Goal: Task Accomplishment & Management: Complete application form

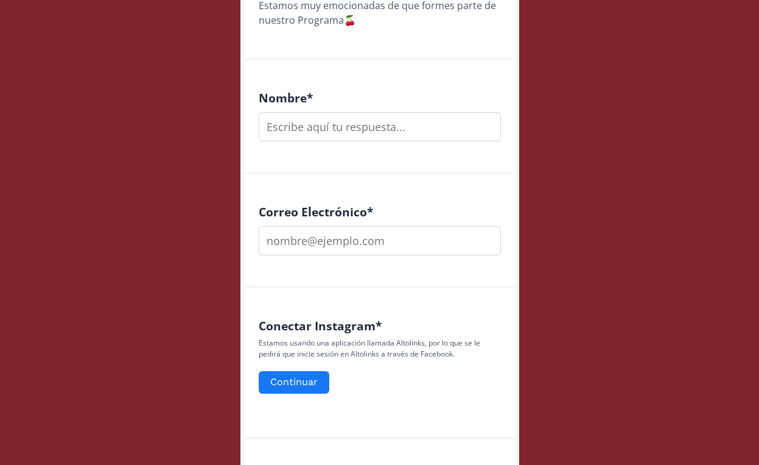
scroll to position [419, 0]
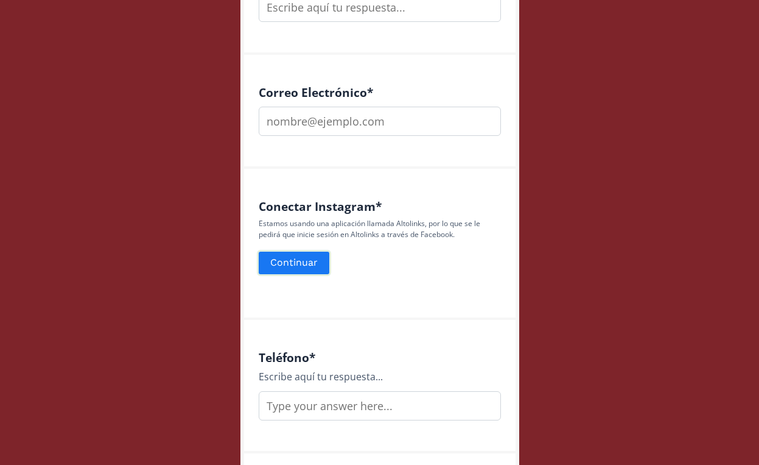
click at [294, 258] on button "Continuar" at bounding box center [294, 263] width 74 height 26
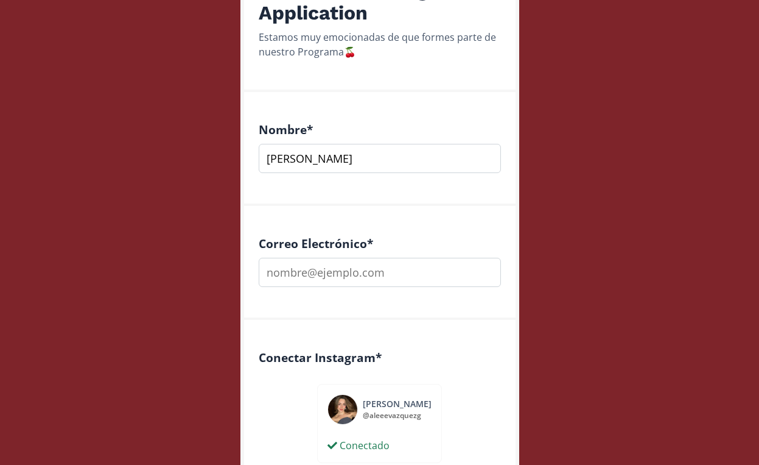
scroll to position [270, 0]
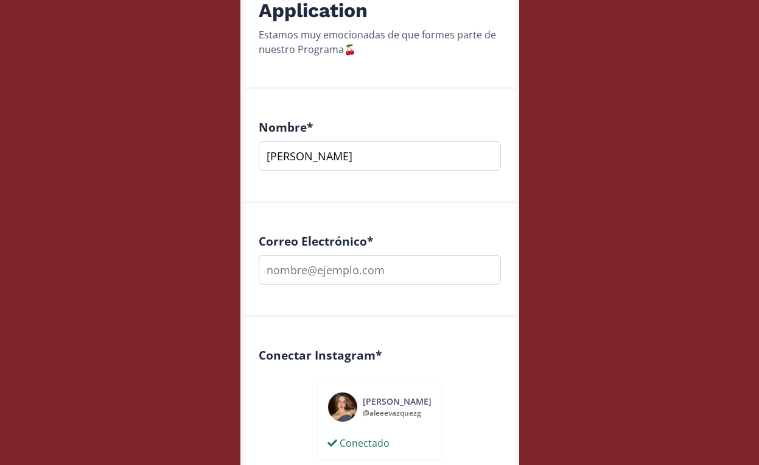
type input "[PERSON_NAME]"
click at [368, 412] on div "@ aleeevazquezg" at bounding box center [397, 412] width 69 height 11
copy div "@"
click at [323, 271] on input "alevg2708" at bounding box center [380, 269] width 242 height 29
paste input "@"
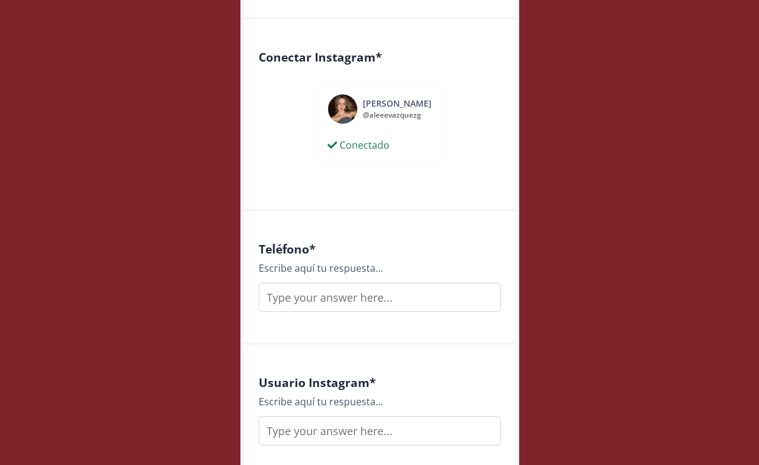
scroll to position [568, 0]
type input "[EMAIL_ADDRESS][DOMAIN_NAME]"
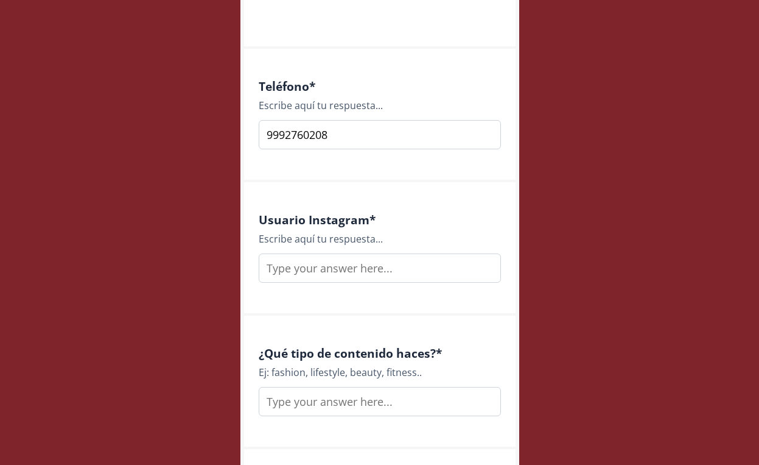
scroll to position [736, 0]
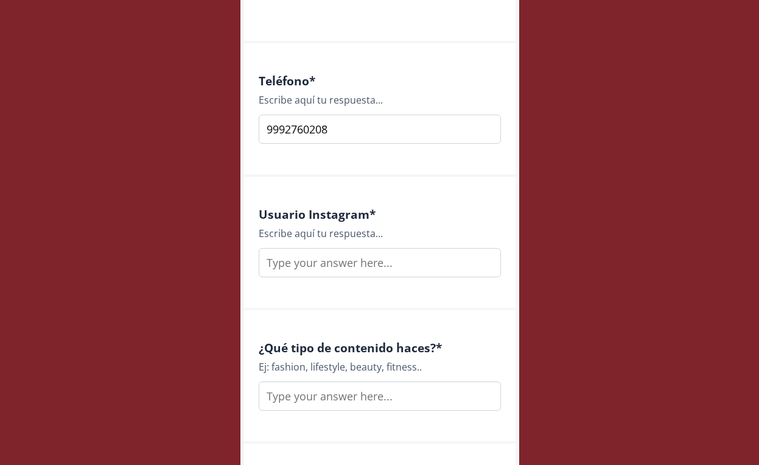
type input "9992760208"
click at [340, 263] on input "text" at bounding box center [380, 262] width 242 height 29
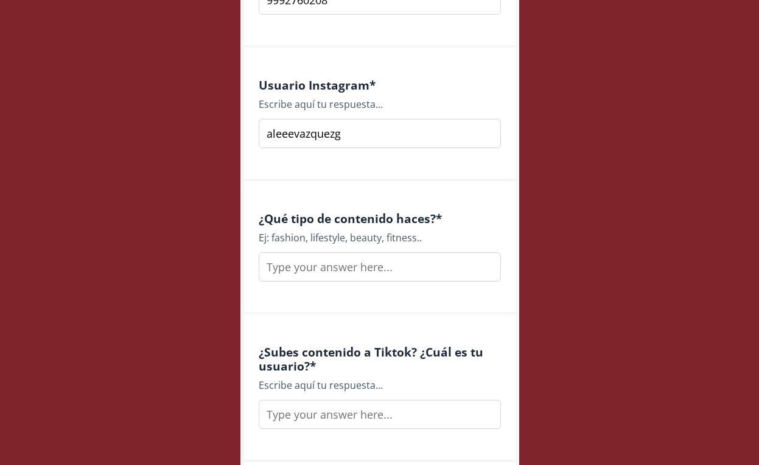
scroll to position [883, 0]
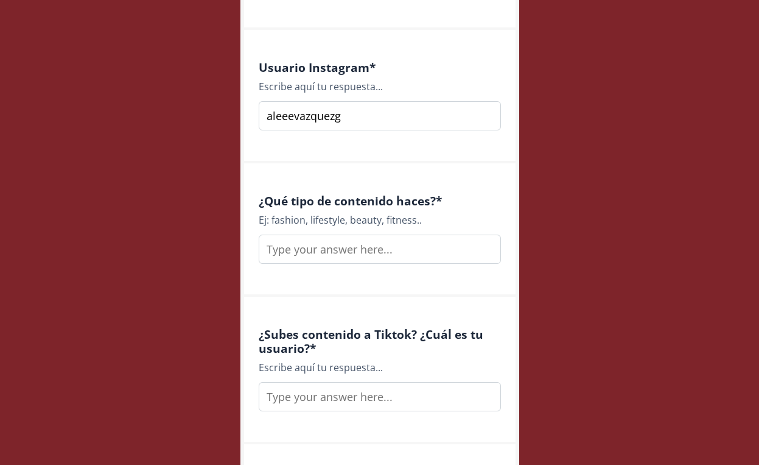
type input "aleeevazquezg"
click at [317, 247] on input "text" at bounding box center [380, 248] width 242 height 29
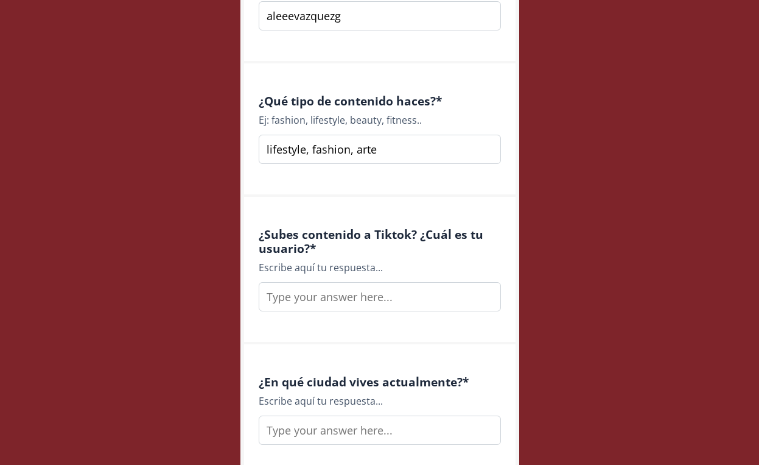
scroll to position [1027, 0]
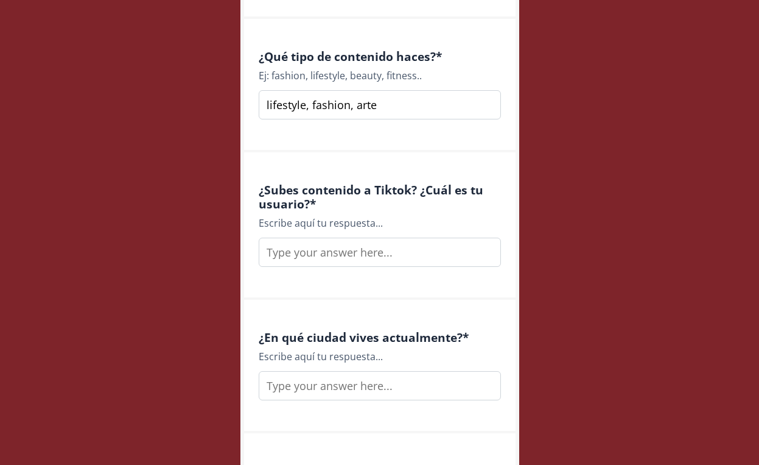
type input "lifestyle, fashion, arte"
click at [341, 251] on input "text" at bounding box center [380, 251] width 242 height 29
click at [300, 251] on input "aleeeevazquez" at bounding box center [380, 251] width 242 height 29
type input "aleeeeevazquez"
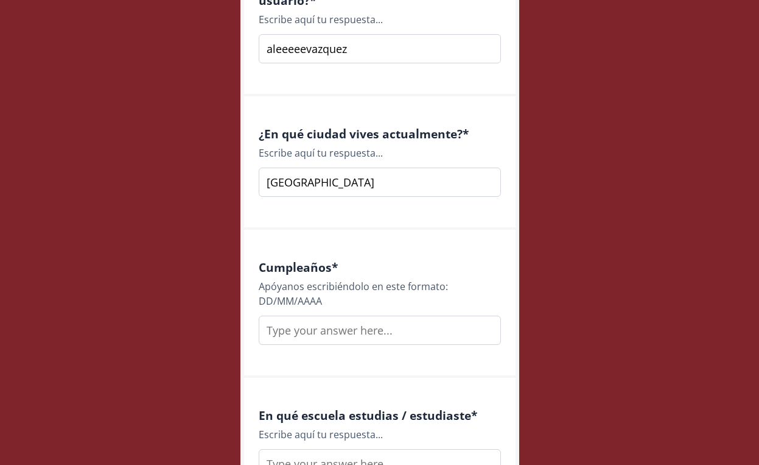
scroll to position [1234, 0]
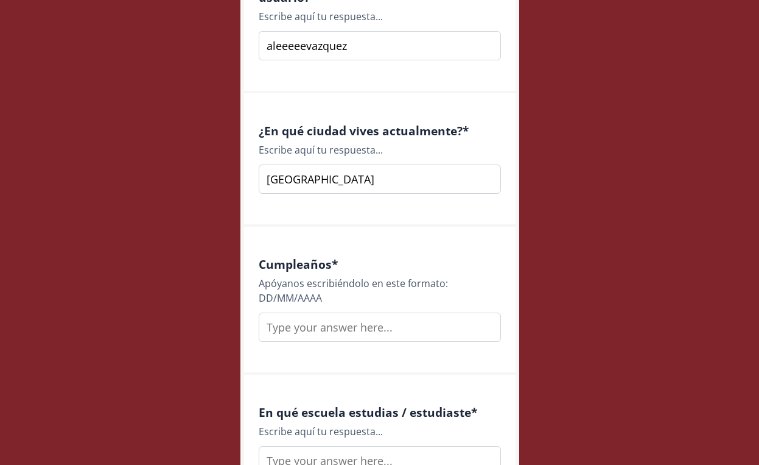
type input "Mérida"
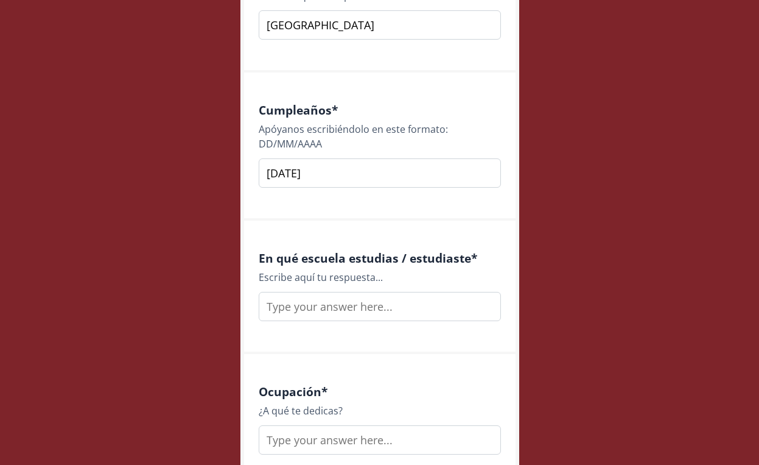
scroll to position [1414, 0]
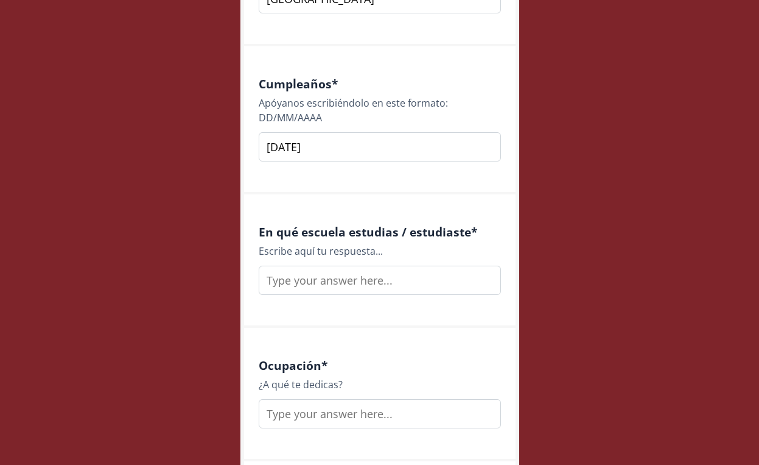
type input "27/08/2003"
click at [373, 283] on input "text" at bounding box center [380, 279] width 242 height 29
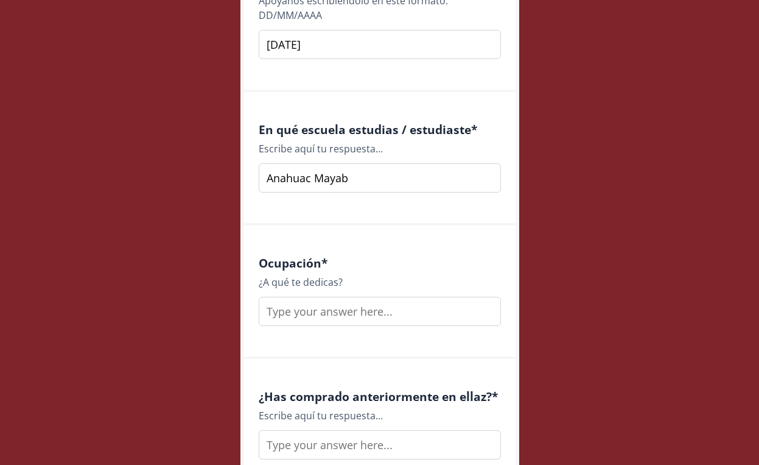
type input "Anahuac Mayab"
click at [350, 314] on input "text" at bounding box center [380, 311] width 242 height 29
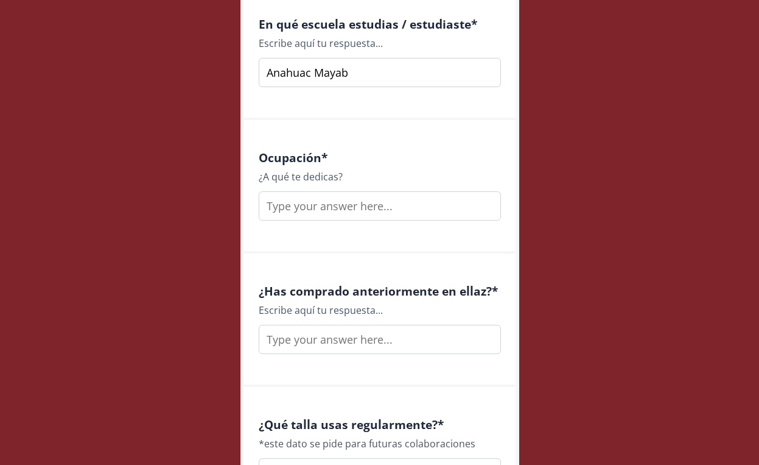
scroll to position [1628, 0]
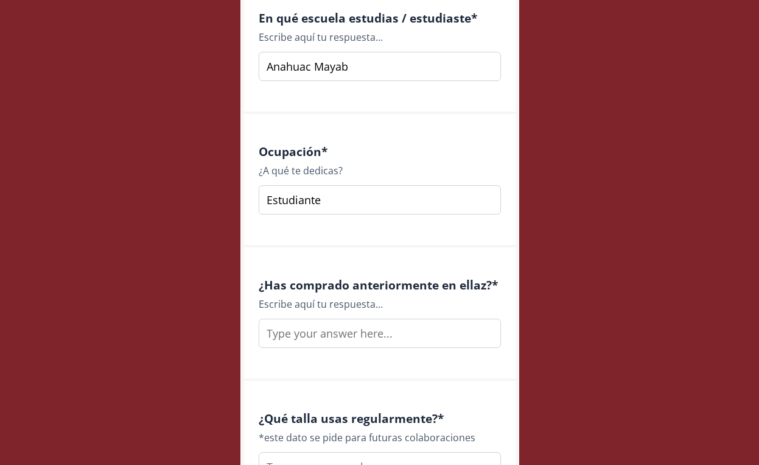
type input "Estudiante"
click at [327, 340] on input "text" at bounding box center [380, 332] width 242 height 29
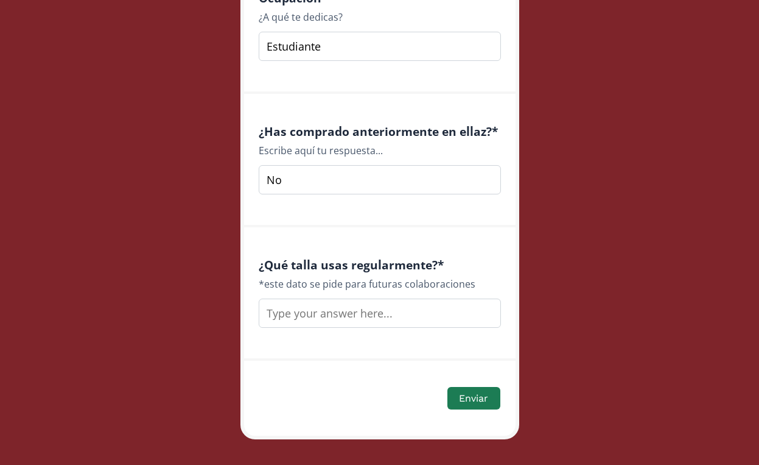
scroll to position [1782, 0]
type input "No"
click at [317, 321] on input "text" at bounding box center [380, 312] width 242 height 29
type input "Xs"
click at [461, 399] on button "Enviar" at bounding box center [474, 397] width 56 height 26
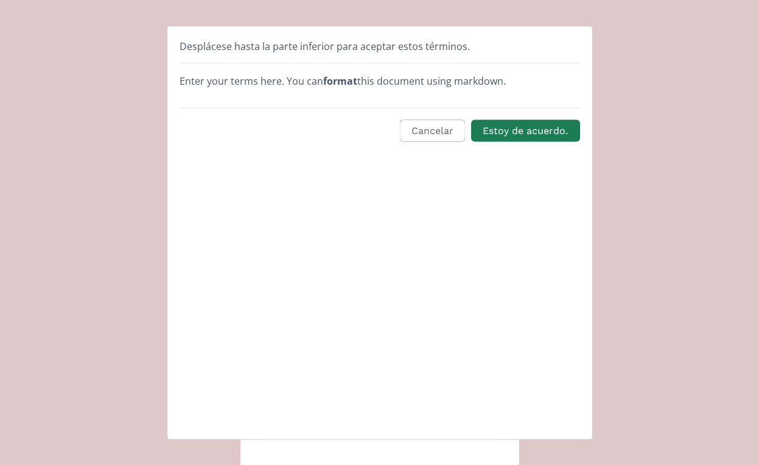
scroll to position [0, 0]
click at [527, 130] on button "Estoy de acuerdo." at bounding box center [525, 131] width 112 height 26
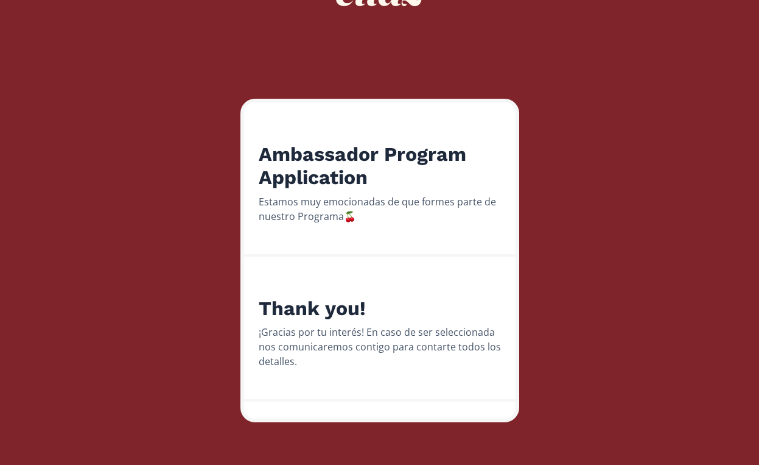
scroll to position [103, 0]
